Goal: Task Accomplishment & Management: Complete application form

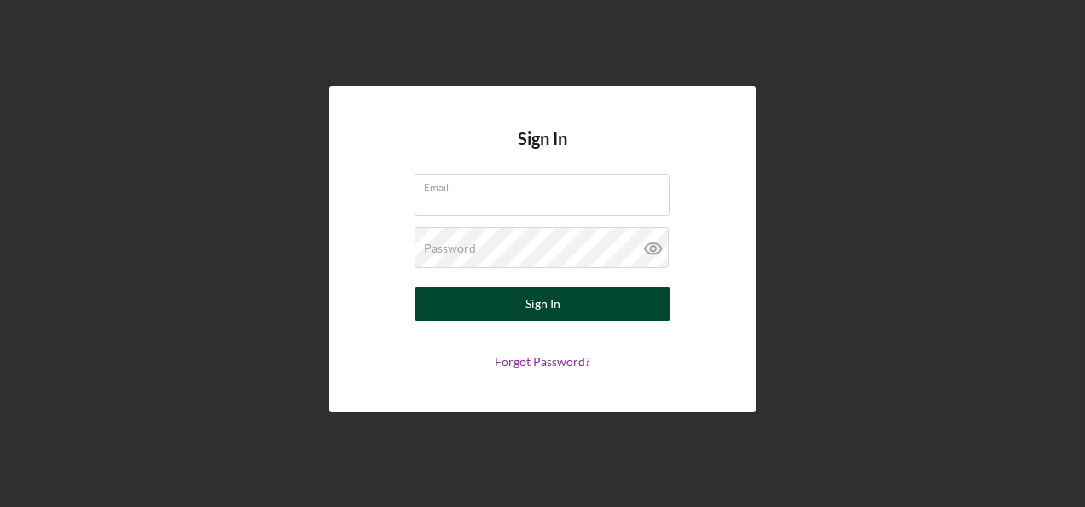
type input "[EMAIL_ADDRESS][DOMAIN_NAME]"
click at [544, 310] on div "Sign In" at bounding box center [542, 304] width 35 height 34
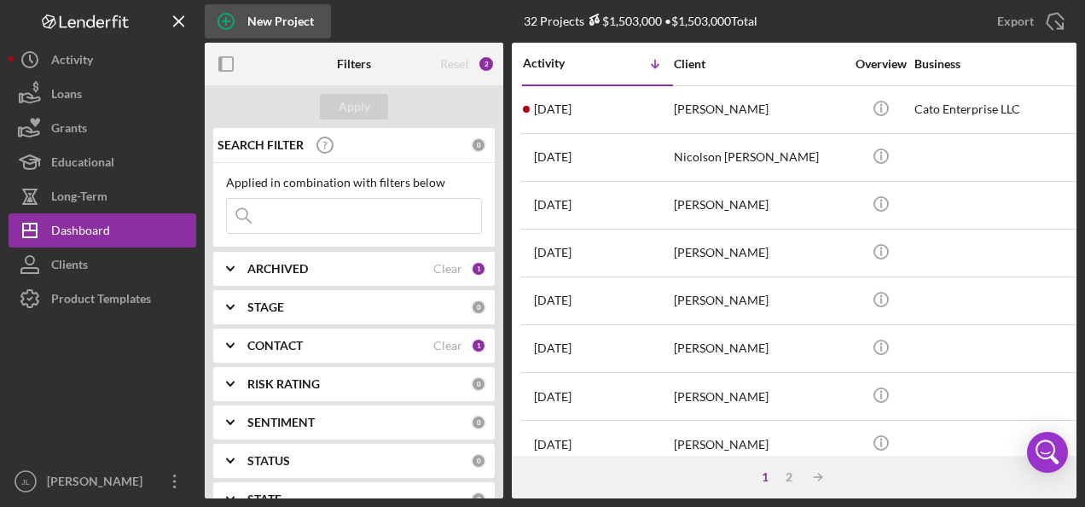
click at [275, 22] on div "New Project" at bounding box center [280, 21] width 67 height 34
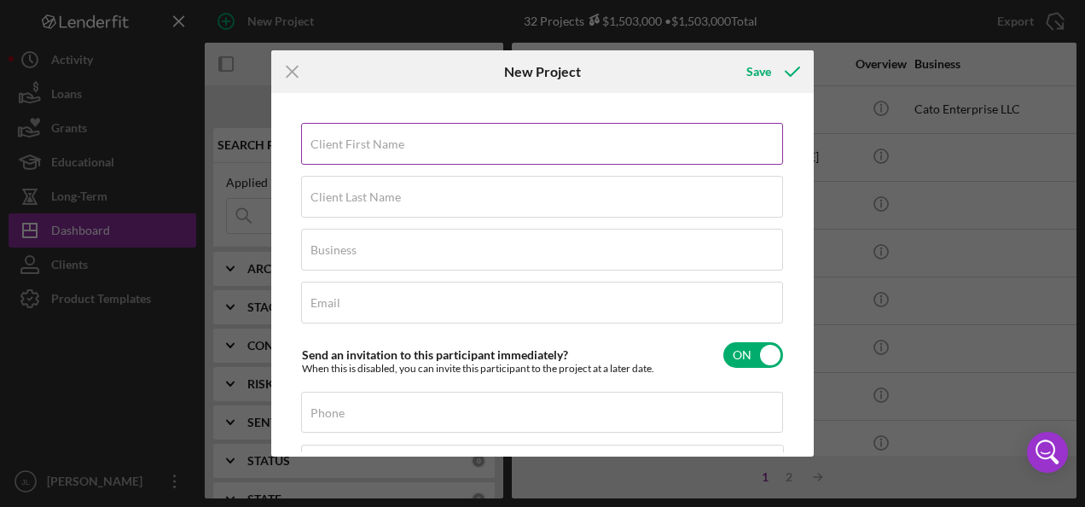
click at [362, 137] on label "Client First Name" at bounding box center [357, 144] width 94 height 14
click at [362, 137] on input "Client First Name" at bounding box center [542, 143] width 482 height 41
type input "[PERSON_NAME]"
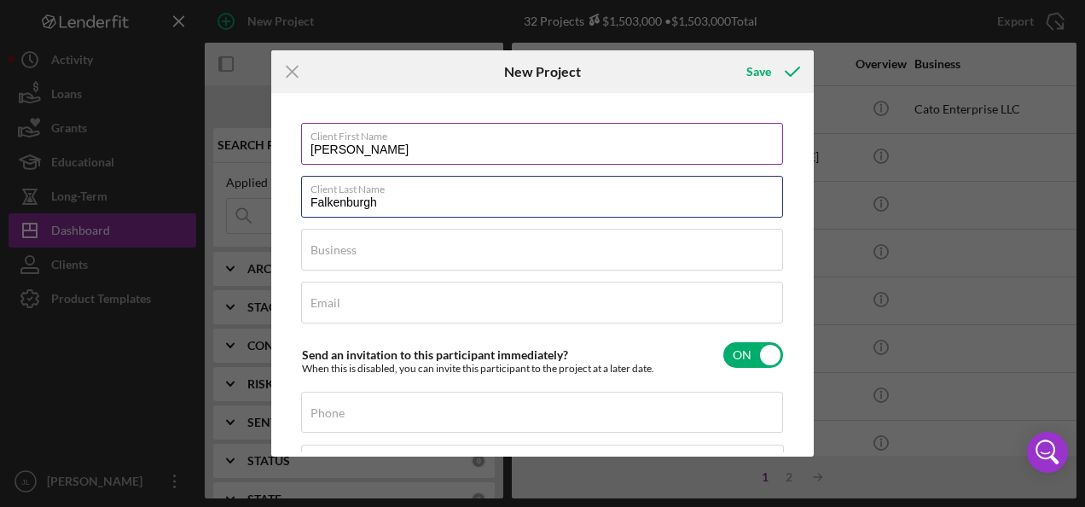
type input "Falkenburgh"
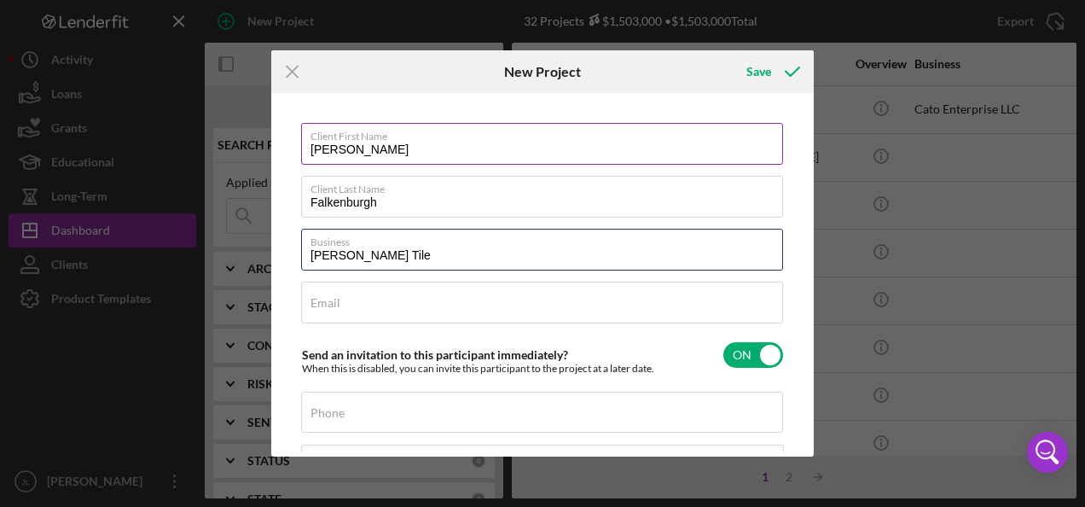
type input "[PERSON_NAME] Tile"
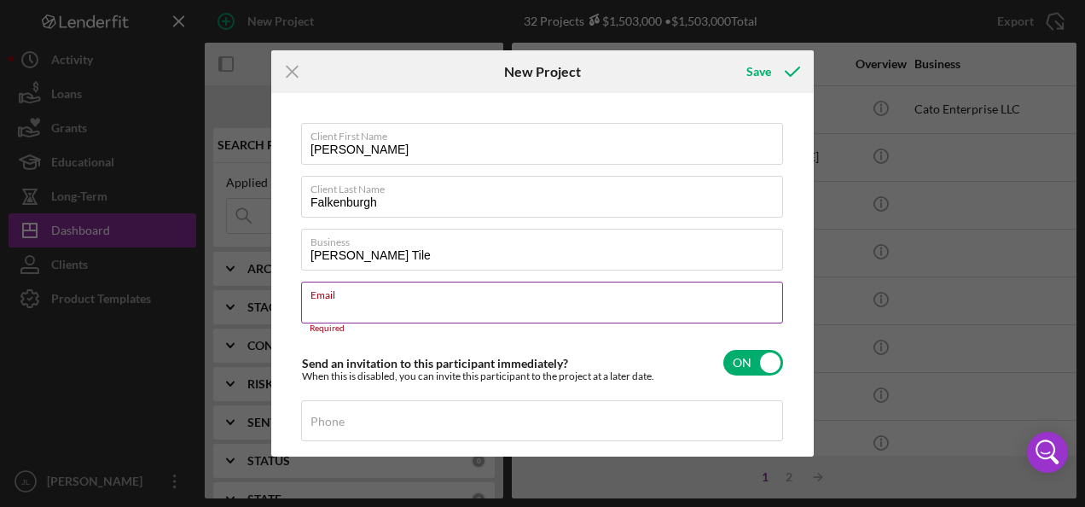
paste input "[EMAIL_ADDRESS][DOMAIN_NAME]"
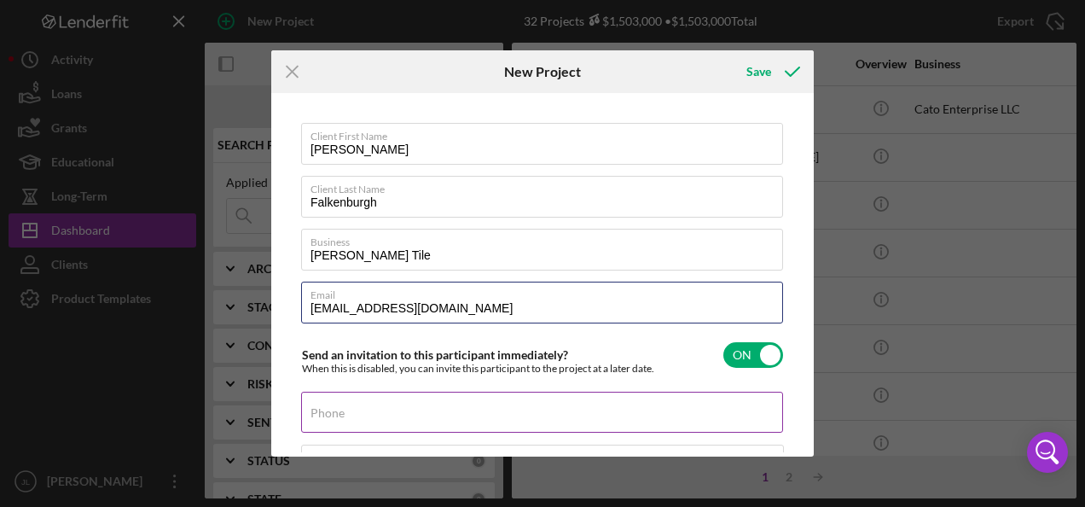
type input "[EMAIL_ADDRESS][DOMAIN_NAME]"
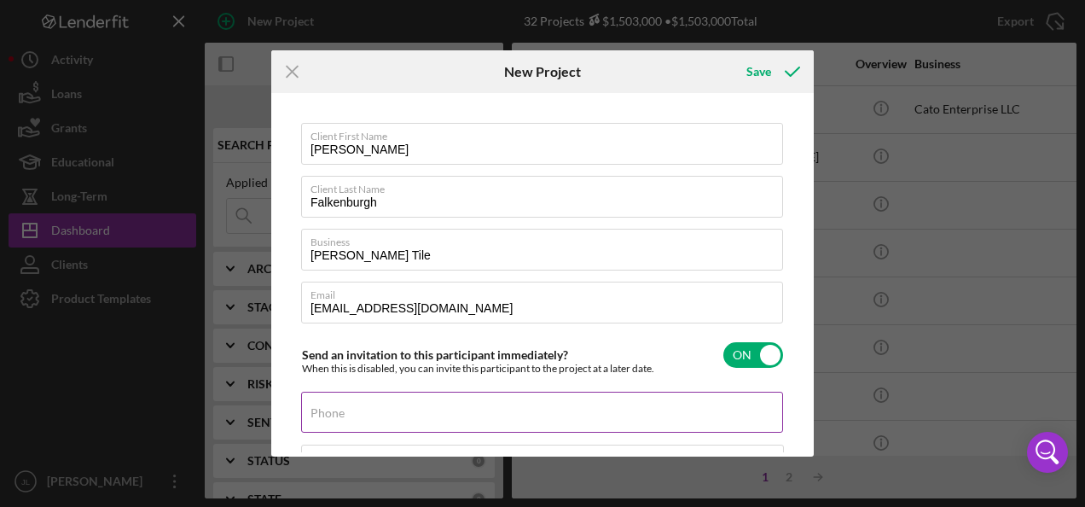
click at [373, 408] on div "Phone" at bounding box center [542, 412] width 483 height 43
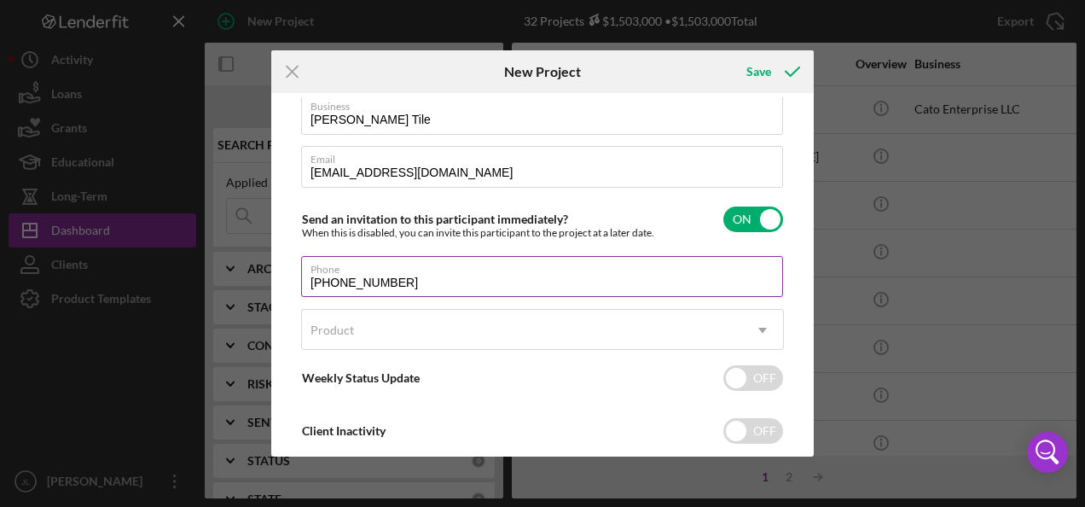
scroll to position [171, 0]
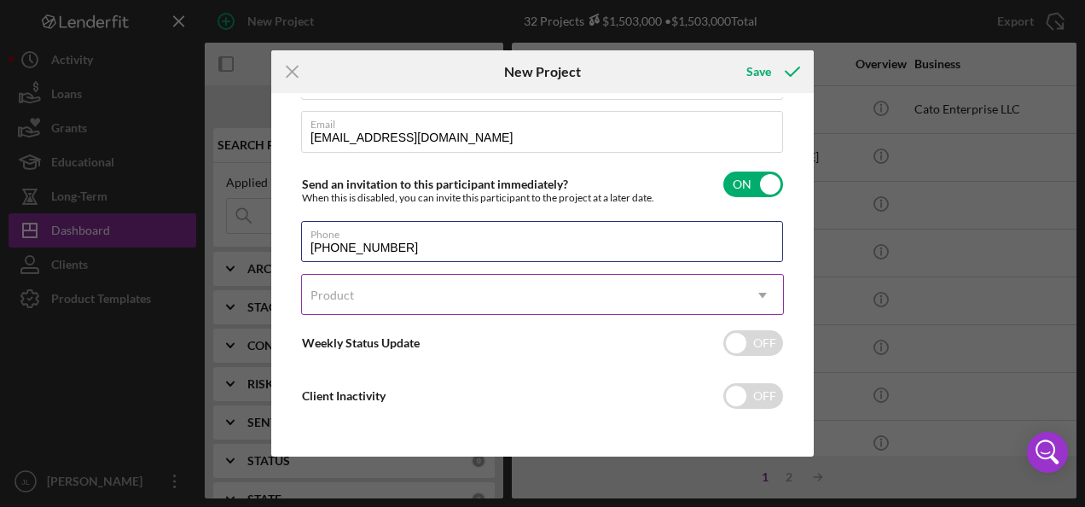
type input "[PHONE_NUMBER]"
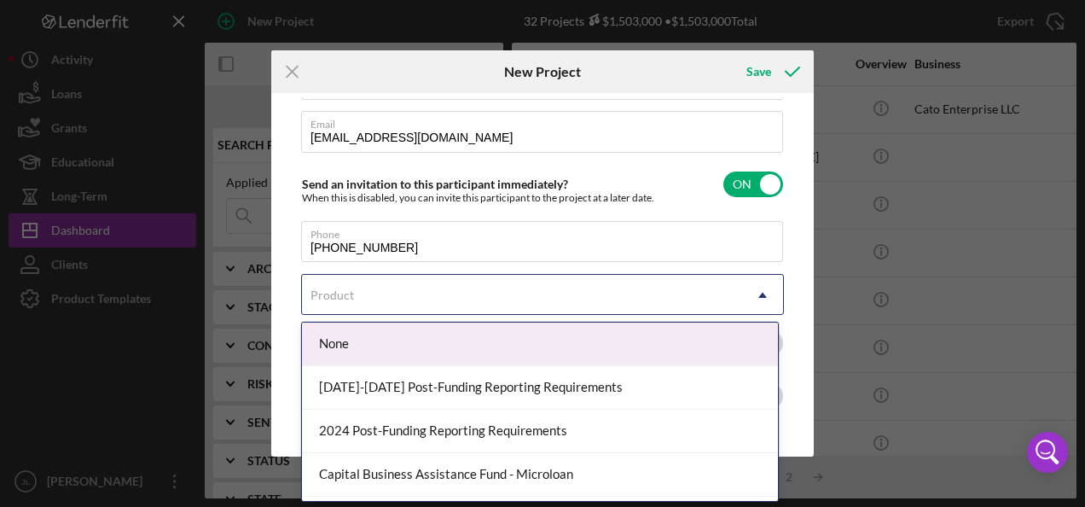
click at [759, 290] on icon "Icon/Dropdown Arrow" at bounding box center [762, 295] width 41 height 41
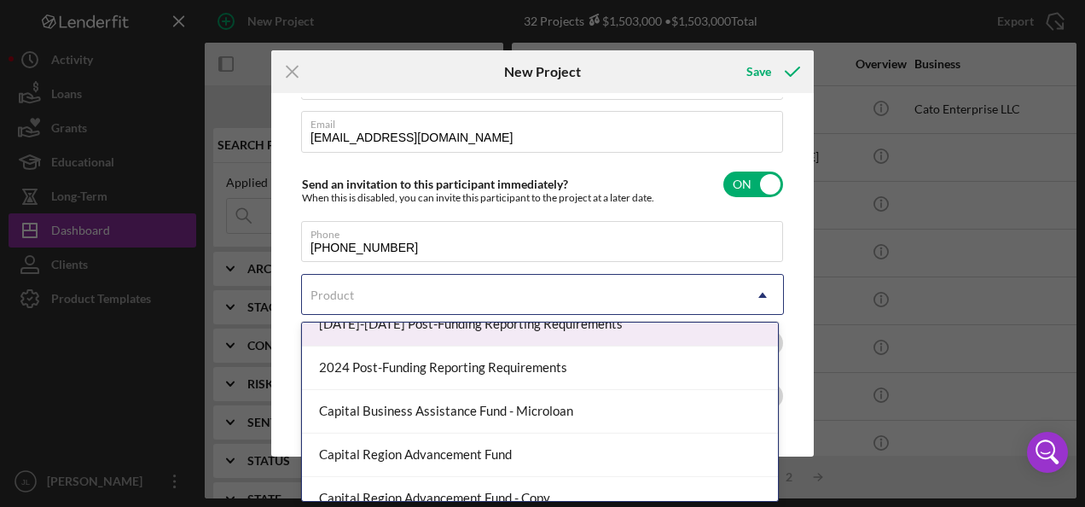
scroll to position [85, 0]
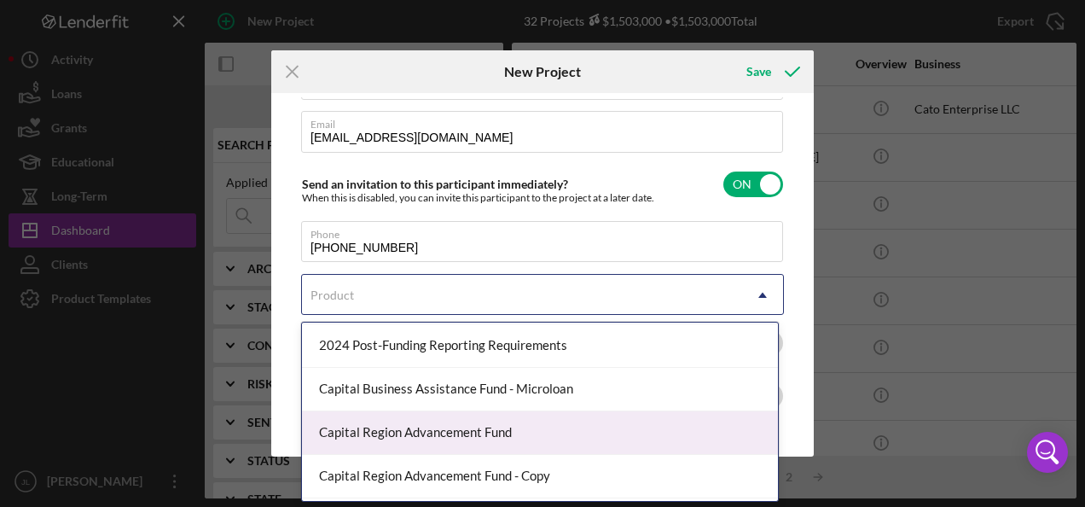
click at [565, 426] on div "Capital Region Advancement Fund" at bounding box center [540, 432] width 476 height 43
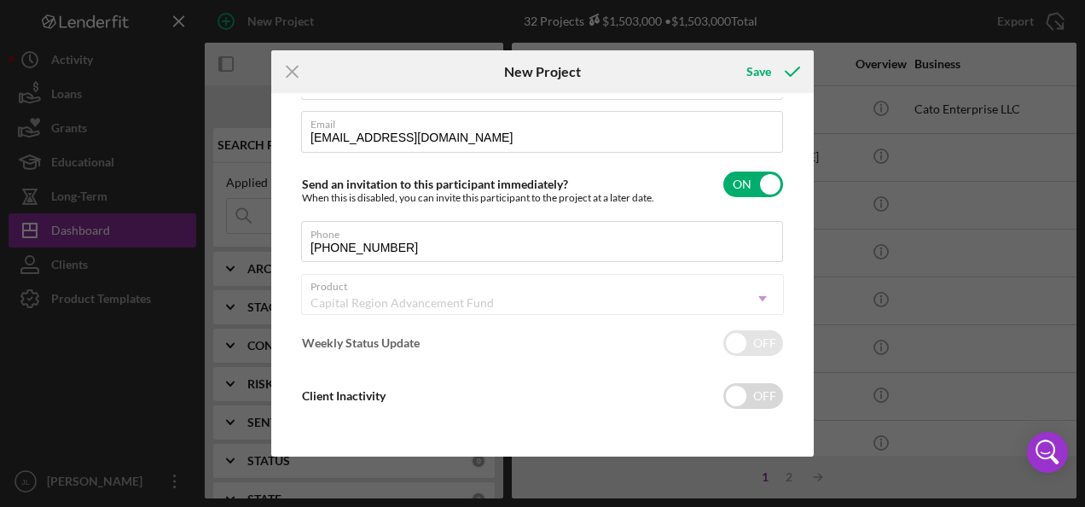
checkbox input "true"
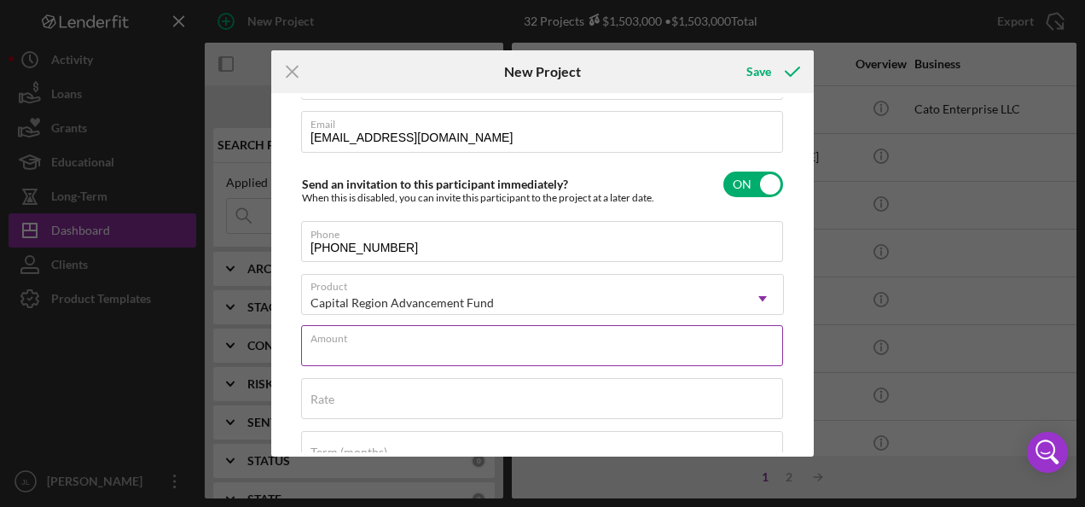
click at [386, 346] on input "Amount" at bounding box center [542, 345] width 482 height 41
type input "$210,000"
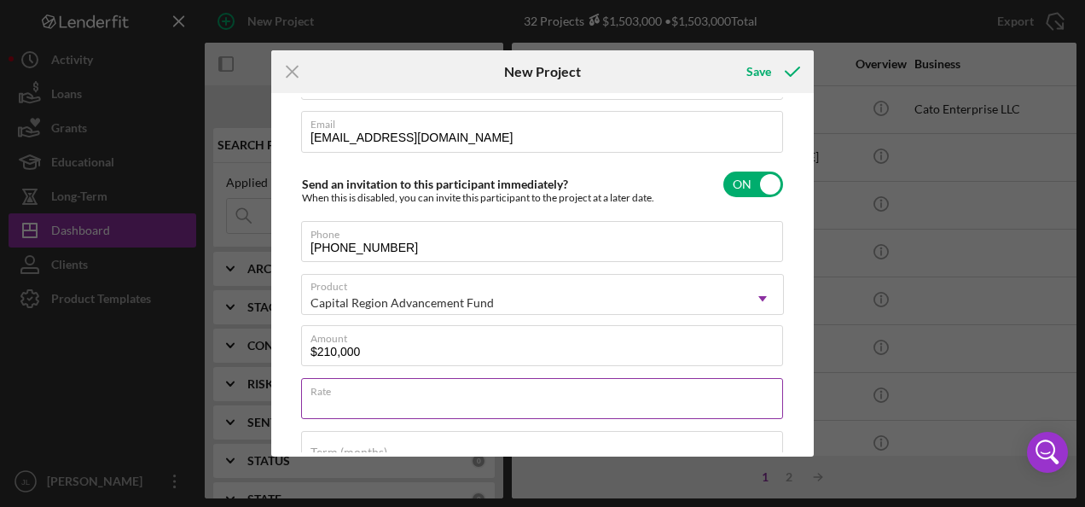
click at [349, 399] on input "Rate" at bounding box center [542, 398] width 482 height 41
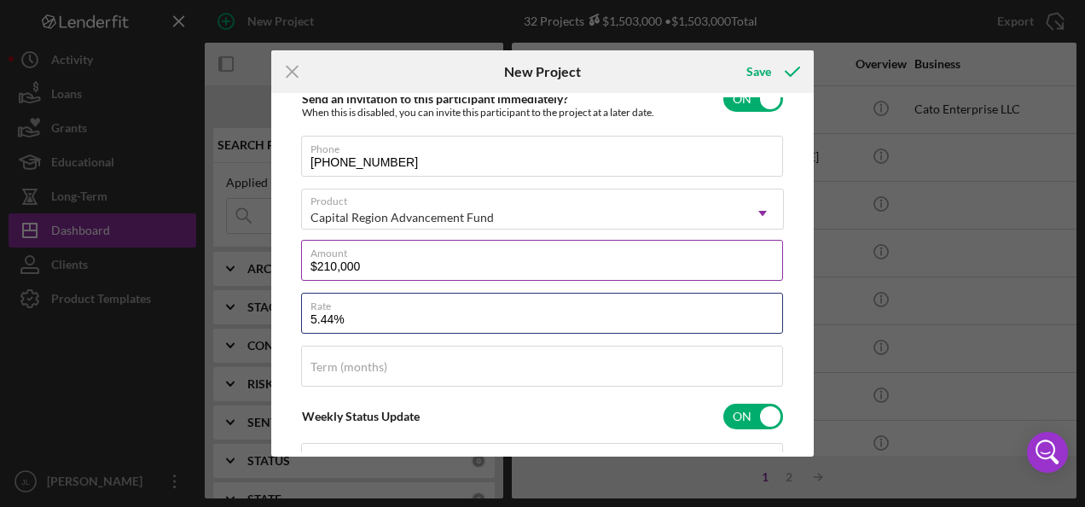
scroll to position [341, 0]
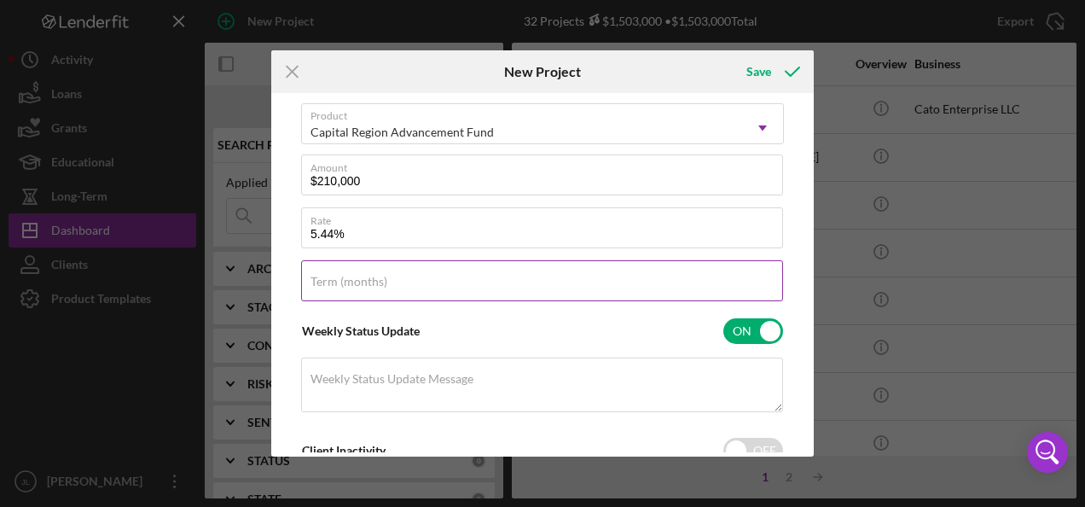
type input "5.440%"
click at [404, 282] on input "Term (months)" at bounding box center [542, 280] width 482 height 41
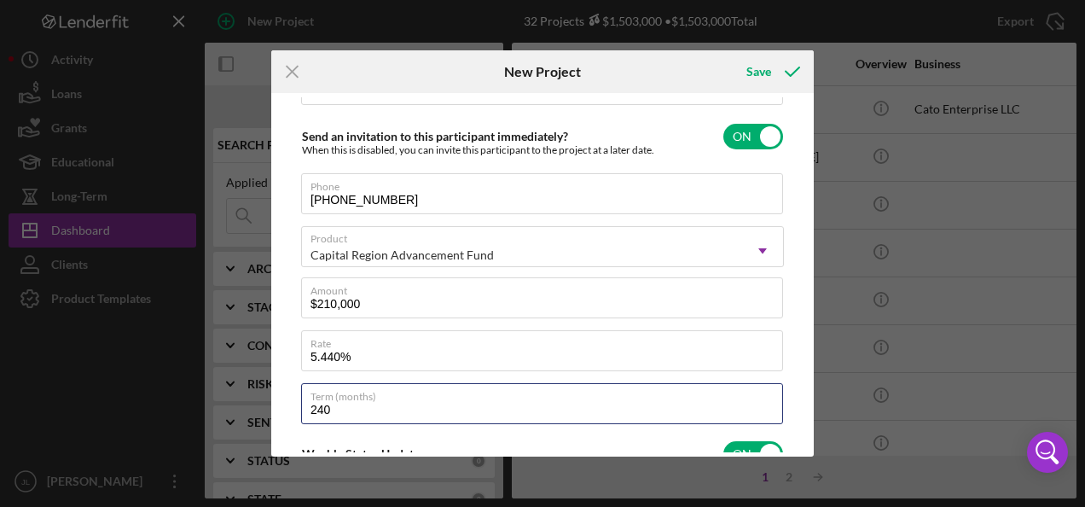
scroll to position [304, 0]
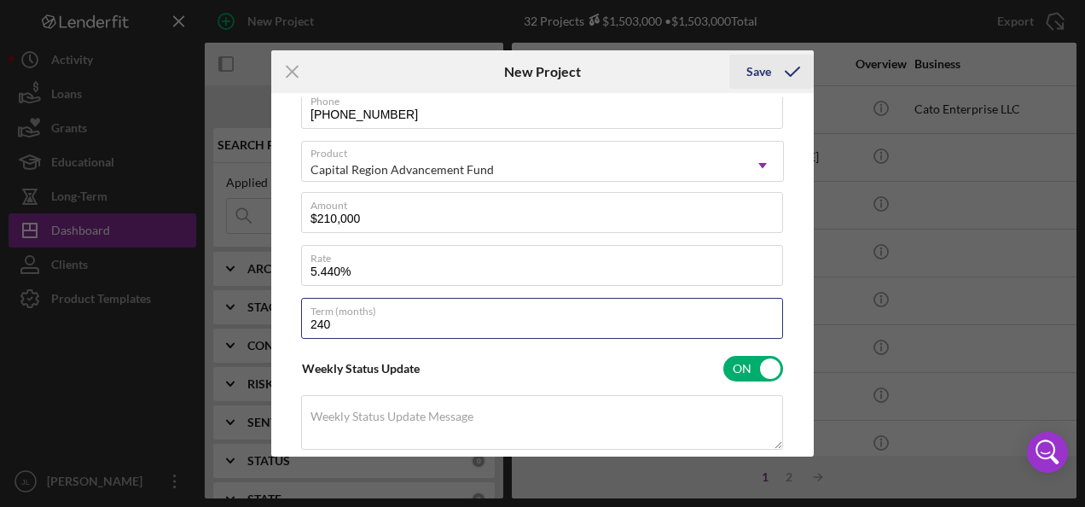
type input "240"
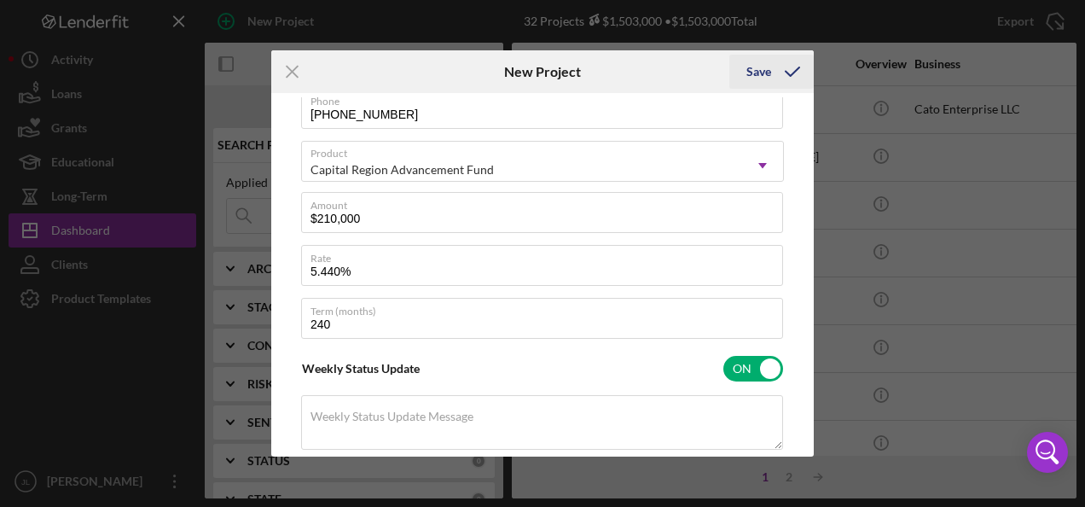
click at [774, 72] on icon "submit" at bounding box center [792, 71] width 43 height 43
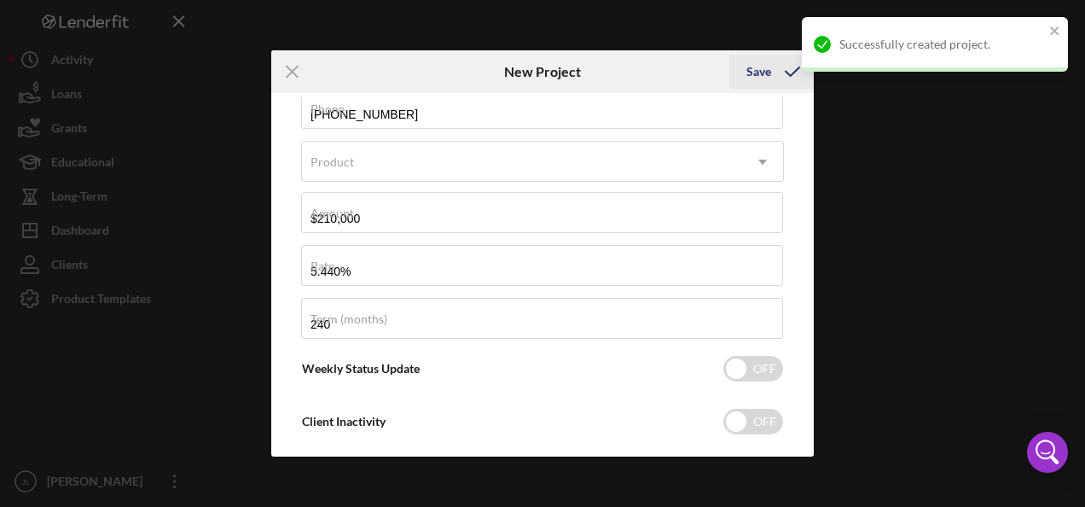
checkbox input "false"
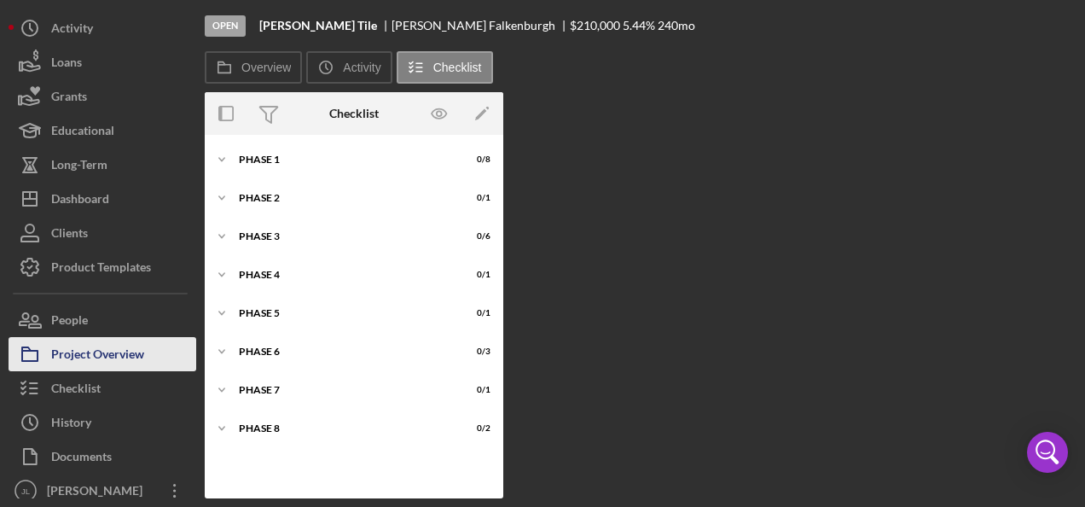
scroll to position [41, 0]
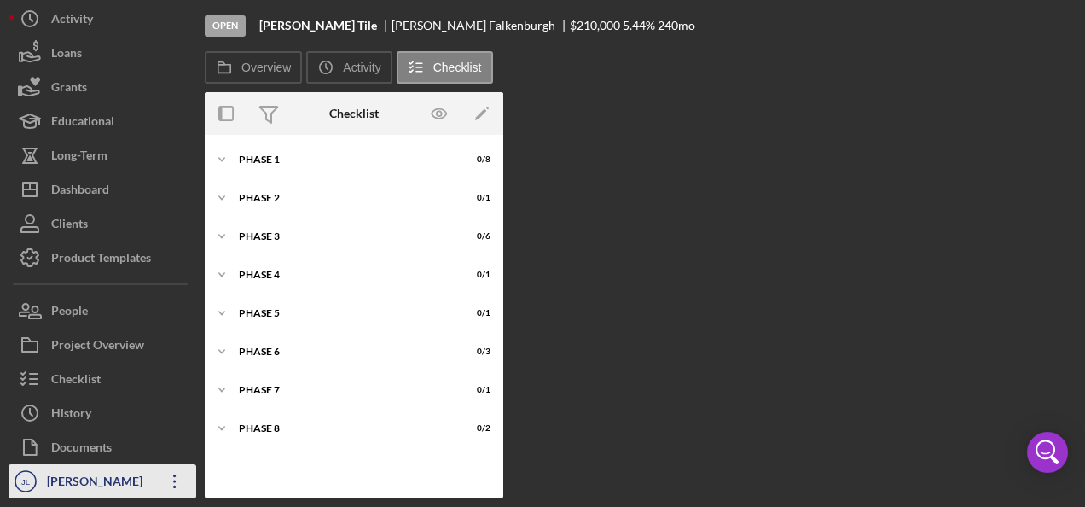
click at [172, 478] on icon "Icon/Overflow" at bounding box center [175, 481] width 43 height 43
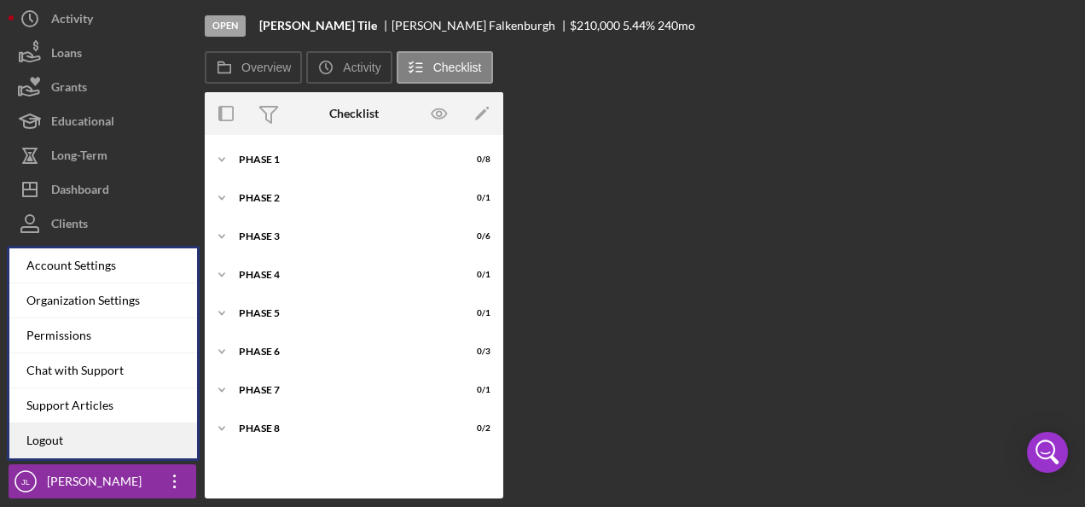
click at [88, 439] on link "Logout" at bounding box center [103, 440] width 188 height 35
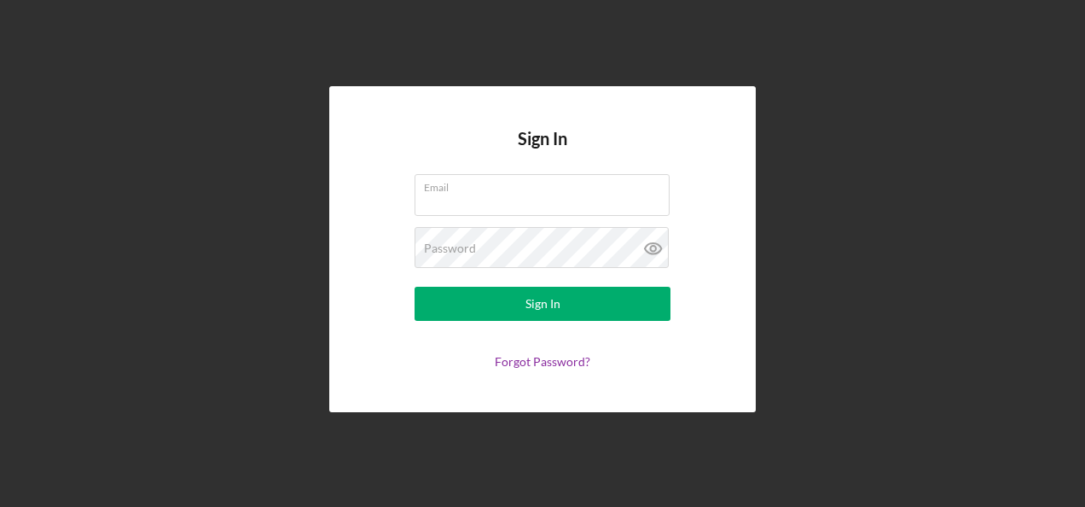
type input "[EMAIL_ADDRESS][DOMAIN_NAME]"
